Goal: Use online tool/utility: Utilize a website feature to perform a specific function

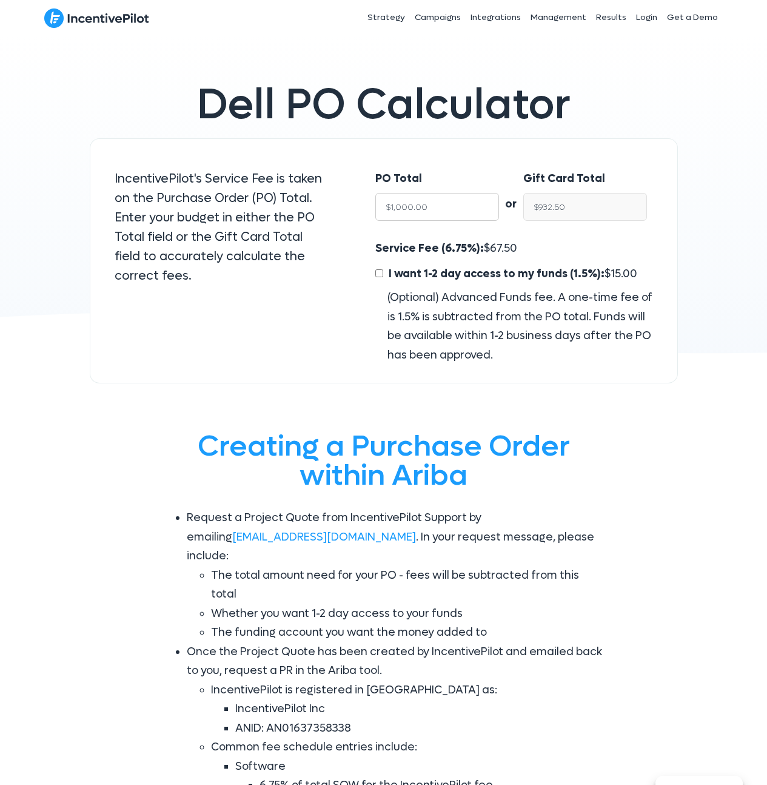
click at [446, 204] on input "$1,000.00" at bounding box center [437, 207] width 124 height 28
click at [446, 205] on input "$1,000.00" at bounding box center [437, 207] width 124 height 28
type input "$7"
type input "$6.53"
type input "$70"
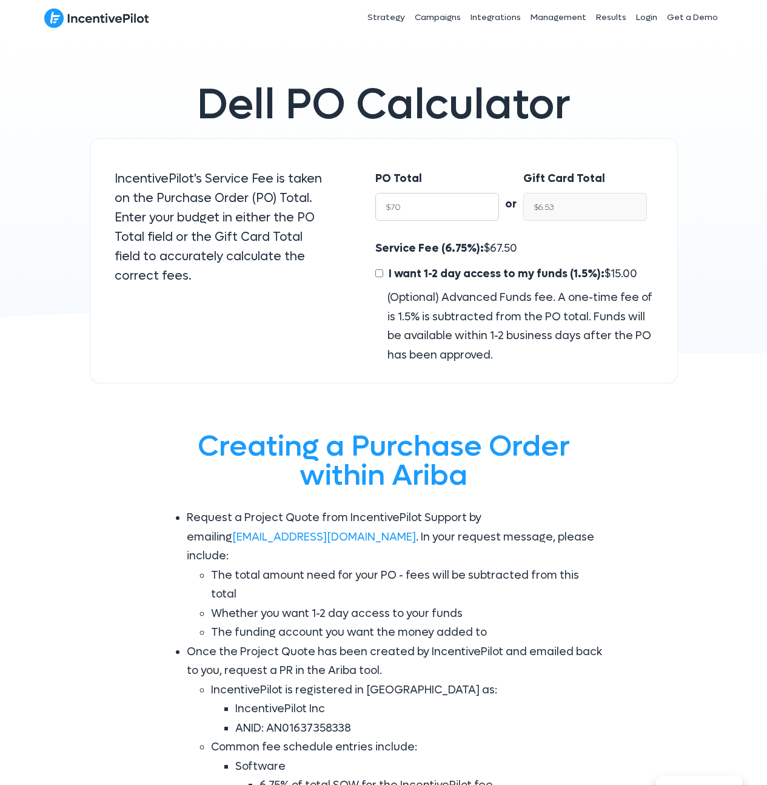
type input "$65.27"
type input "$700"
type input "$652.75"
type input "$7000"
type input "$6,527.50"
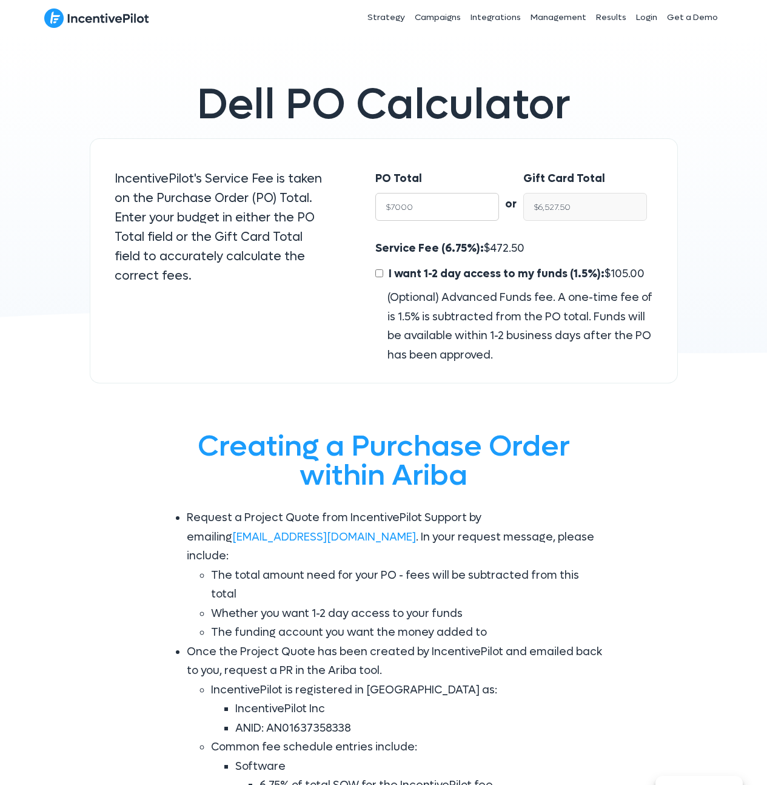
type input "$7000"
click at [615, 206] on input "$6,527.50" at bounding box center [585, 207] width 124 height 28
type input "$7"
type input "$7.51"
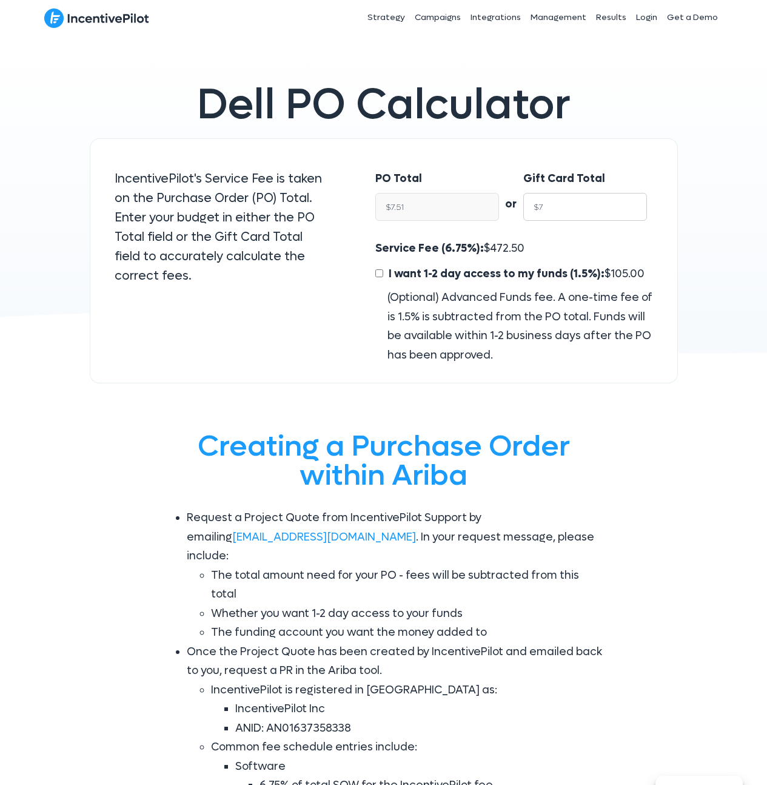
type input "$70"
type input "$75.07"
type input "$700"
type input "$750.67"
type input "$7000"
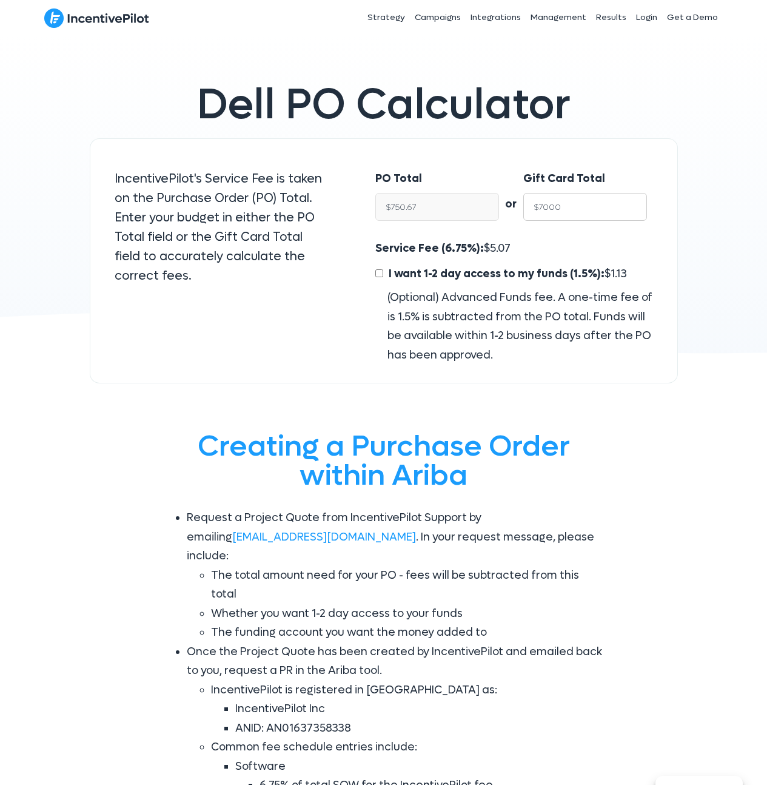
type input "$7,506.70"
drag, startPoint x: 586, startPoint y: 239, endPoint x: 583, endPoint y: 229, distance: 10.4
click at [586, 239] on div "Service Fee (6.75%): $ 506.70 I want 1-2 day access to my funds (1.5%): $ 112.6…" at bounding box center [513, 302] width 277 height 126
click at [512, 249] on span "506.70" at bounding box center [508, 248] width 36 height 14
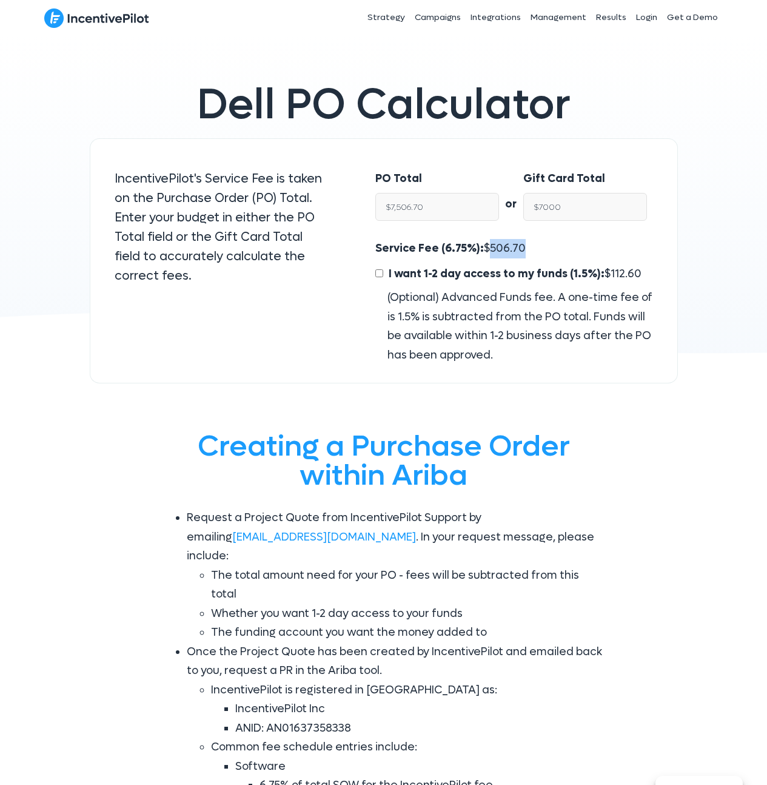
copy span "506.70"
click at [596, 242] on div "Service Fee (6.75%): $ 506.70 I want 1-2 day access to my funds (1.5%): $ 112.6…" at bounding box center [513, 302] width 277 height 126
click at [507, 223] on div "or" at bounding box center [511, 191] width 24 height 69
click at [458, 229] on div "PO Total $7,506.70" at bounding box center [431, 198] width 136 height 82
click at [443, 212] on input "$7,506.70" at bounding box center [437, 207] width 124 height 28
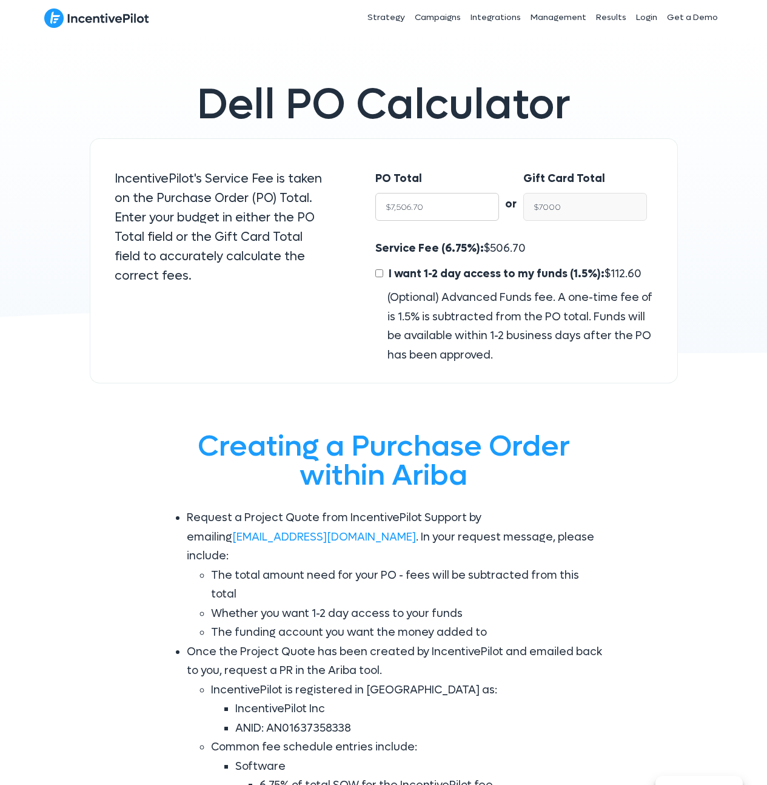
click at [435, 207] on input "$7,506.70" at bounding box center [437, 207] width 124 height 28
type input "$7,000.00"
click at [577, 207] on input "$7,000.00" at bounding box center [585, 207] width 124 height 28
